Goal: Find specific page/section: Find specific page/section

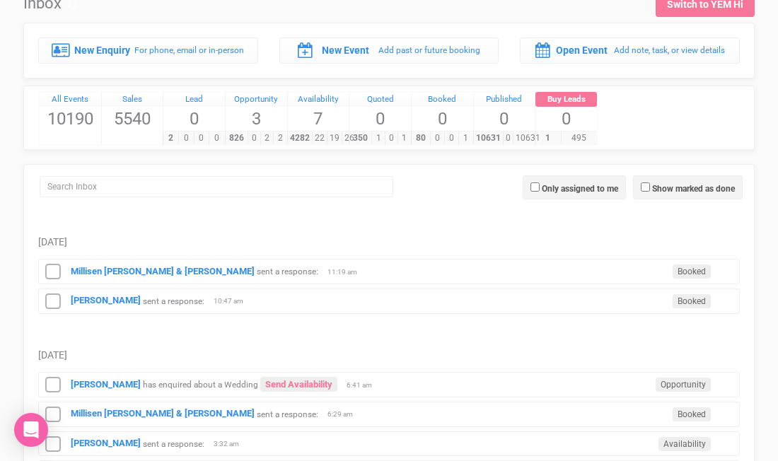
scroll to position [55, 0]
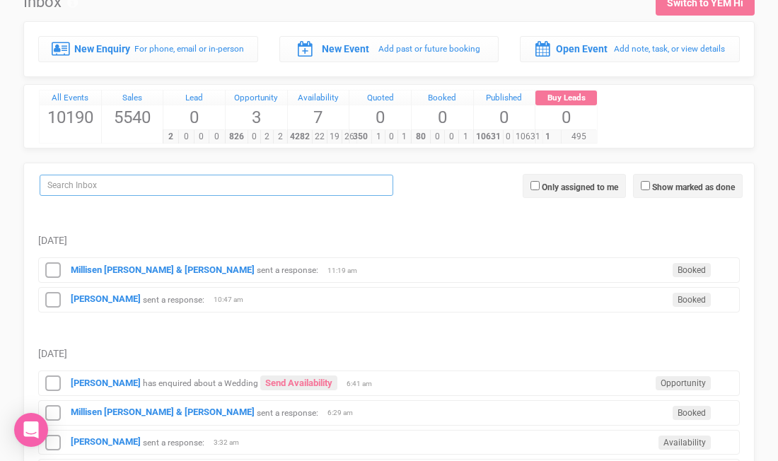
click at [196, 188] on input "search" at bounding box center [217, 185] width 354 height 21
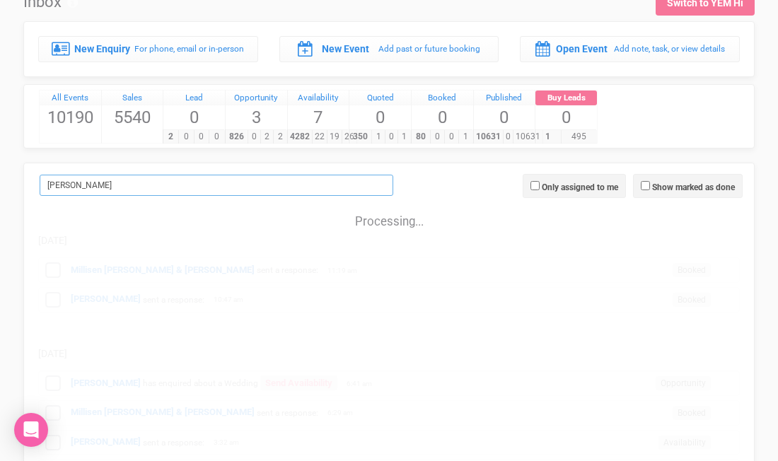
scroll to position [0, 0]
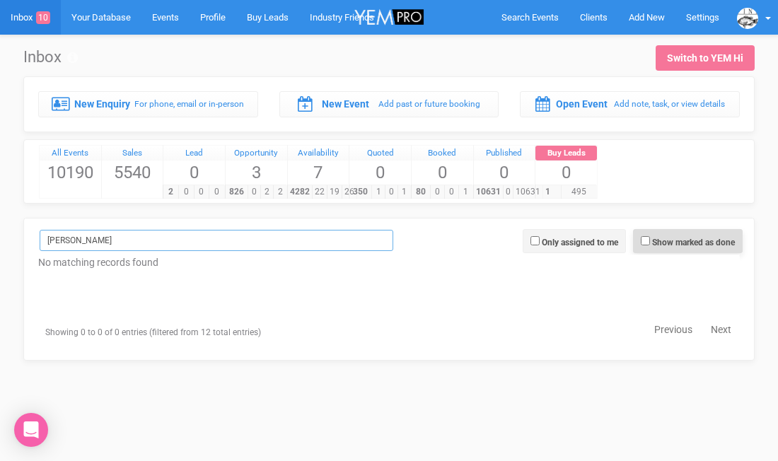
type input "taylor prehn"
click at [647, 242] on input "Show marked as done" at bounding box center [645, 240] width 9 height 9
checkbox input "true"
